Goal: Information Seeking & Learning: Find specific fact

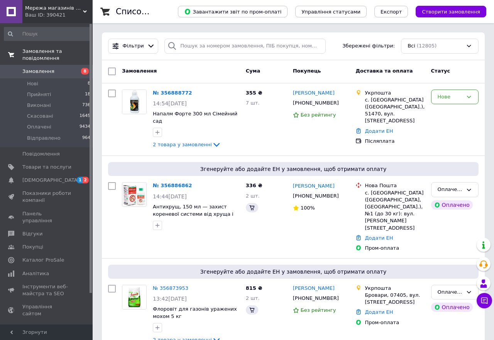
click at [68, 51] on span "Замовлення та повідомлення" at bounding box center [57, 55] width 70 height 14
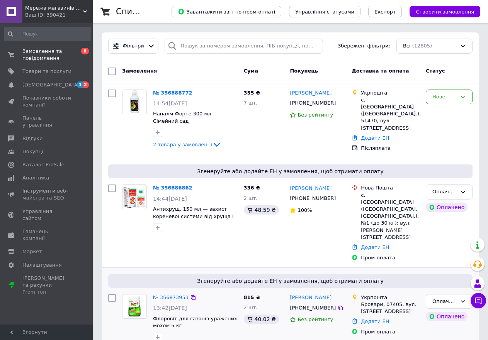
scroll to position [116, 0]
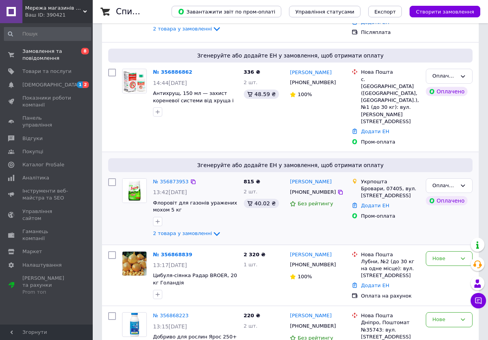
click at [134, 179] on img at bounding box center [134, 191] width 24 height 24
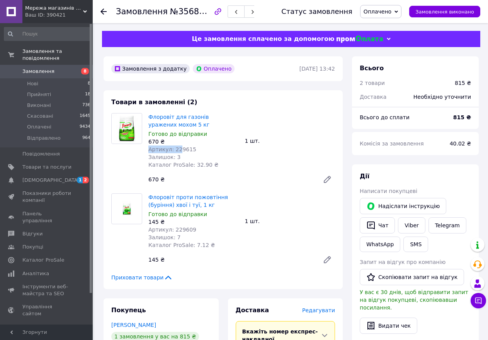
click at [180, 148] on div "Флоровіт для газонів уражених мохом 5 кг Готово до відправки 670 ₴ Артикул: 229…" at bounding box center [193, 141] width 97 height 59
drag, startPoint x: 199, startPoint y: 150, endPoint x: 169, endPoint y: 150, distance: 30.1
click at [169, 150] on div "Артикул: 229615" at bounding box center [193, 150] width 90 height 8
copy span "229615"
